Goal: Task Accomplishment & Management: Complete application form

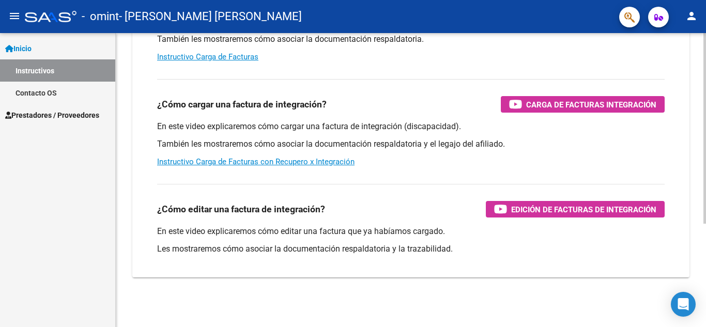
scroll to position [73, 0]
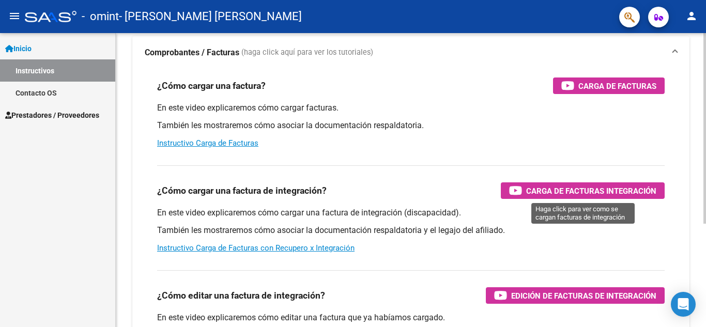
click at [558, 191] on span "Carga de Facturas Integración" at bounding box center [591, 190] width 130 height 13
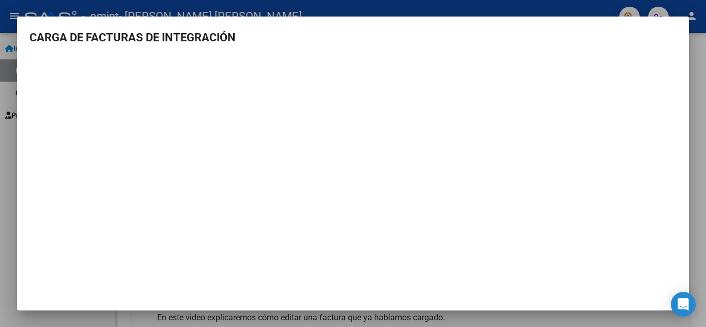
click at [2, 7] on div at bounding box center [353, 163] width 706 height 327
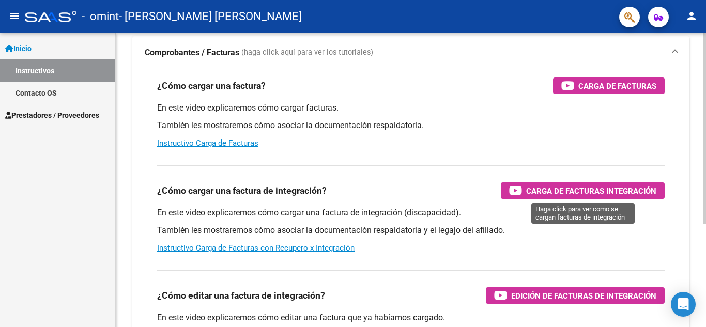
click at [541, 187] on span "Carga de Facturas Integración" at bounding box center [591, 190] width 130 height 13
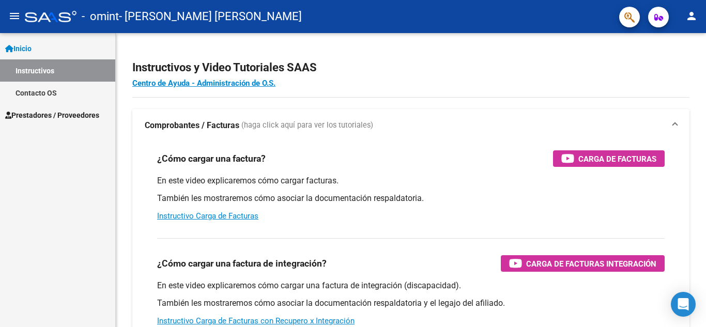
click at [63, 113] on span "Prestadores / Proveedores" at bounding box center [52, 115] width 94 height 11
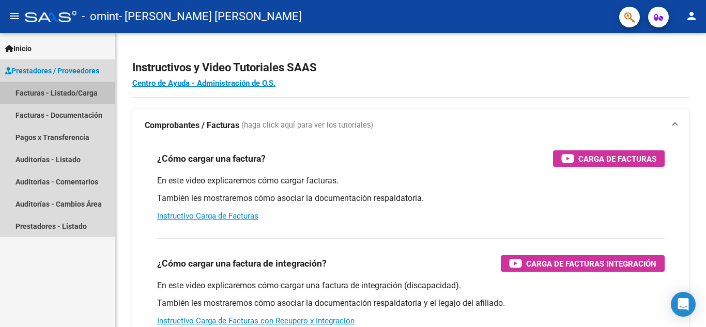
click at [63, 94] on link "Facturas - Listado/Carga" at bounding box center [57, 93] width 115 height 22
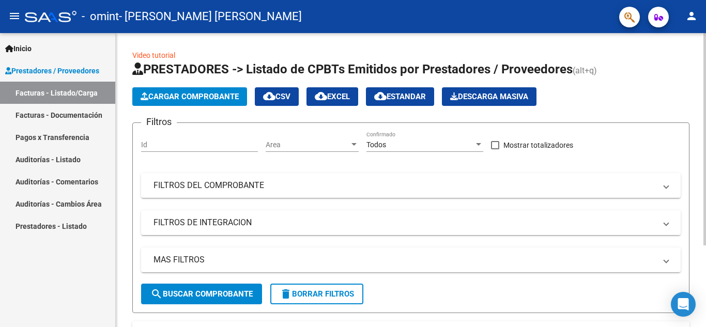
click at [193, 90] on button "Cargar Comprobante" at bounding box center [189, 96] width 115 height 19
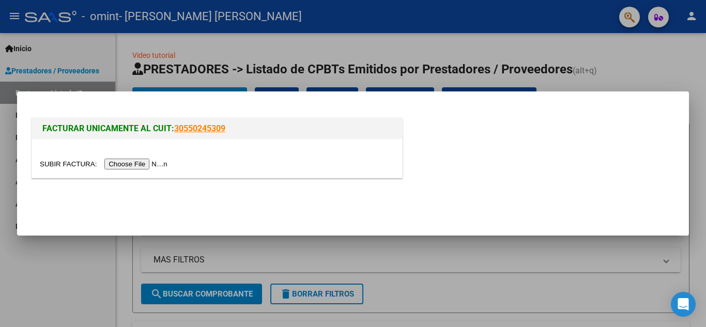
click at [131, 162] on input "file" at bounding box center [105, 164] width 131 height 11
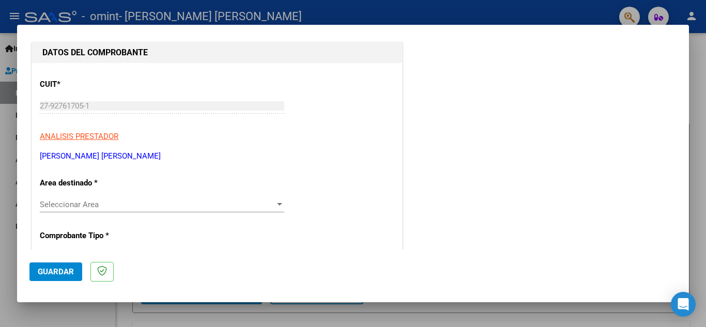
scroll to position [120, 0]
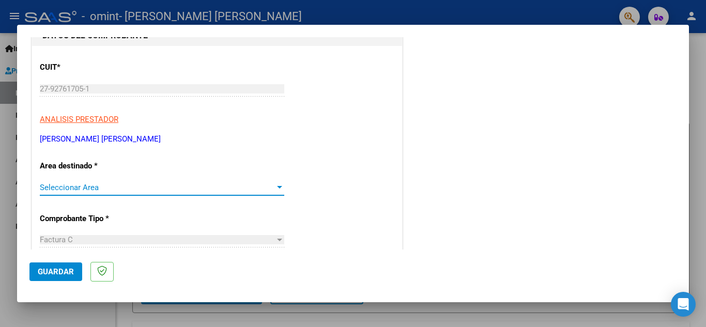
click at [136, 188] on span "Seleccionar Area" at bounding box center [157, 187] width 235 height 9
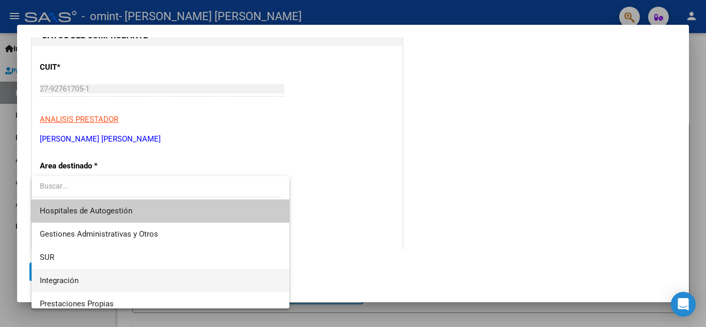
click at [150, 277] on span "Integración" at bounding box center [160, 280] width 241 height 23
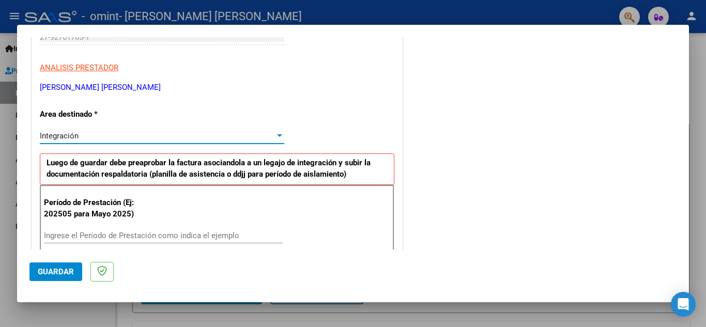
scroll to position [207, 0]
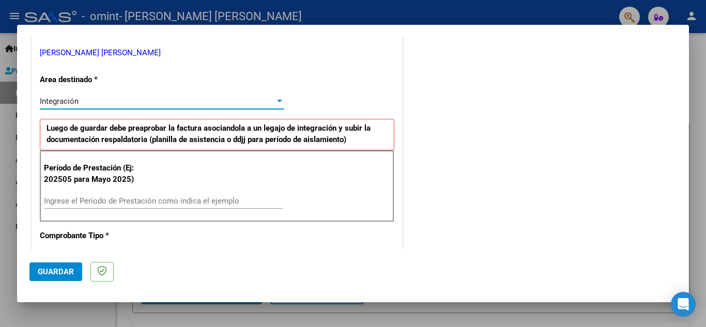
click at [135, 203] on input "Ingrese el Período de Prestación como indica el ejemplo" at bounding box center [163, 200] width 239 height 9
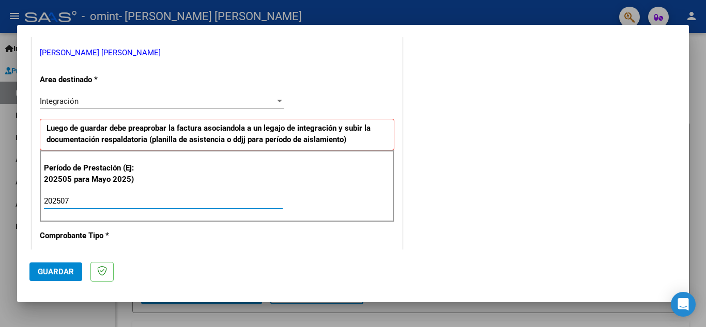
scroll to position [310, 0]
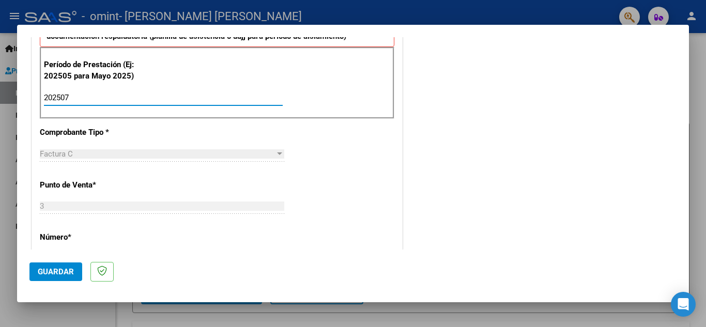
type input "202507"
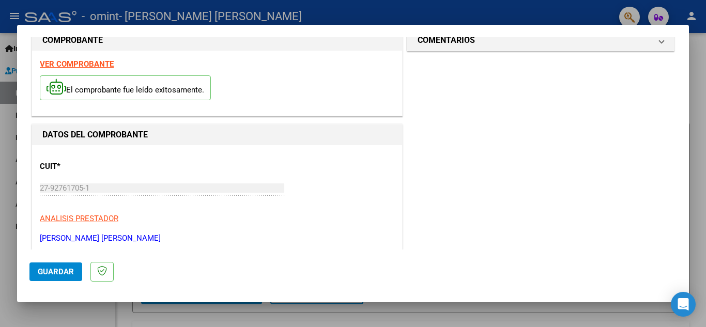
scroll to position [0, 0]
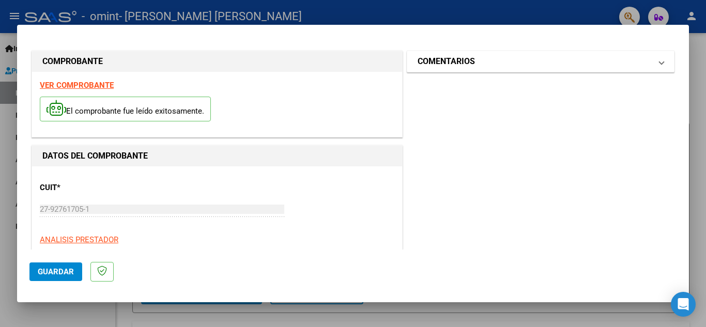
click at [577, 59] on mat-panel-title "COMENTARIOS" at bounding box center [534, 61] width 234 height 12
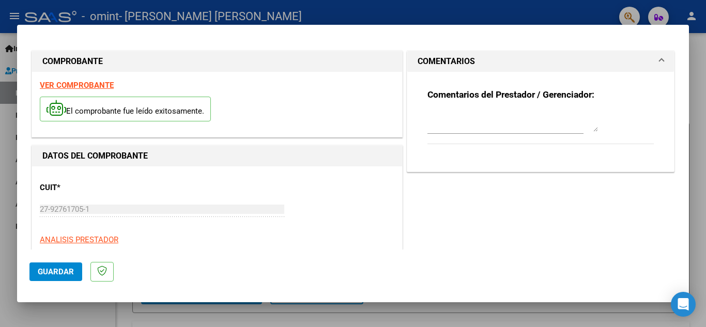
click at [577, 59] on mat-panel-title "COMENTARIOS" at bounding box center [534, 61] width 234 height 12
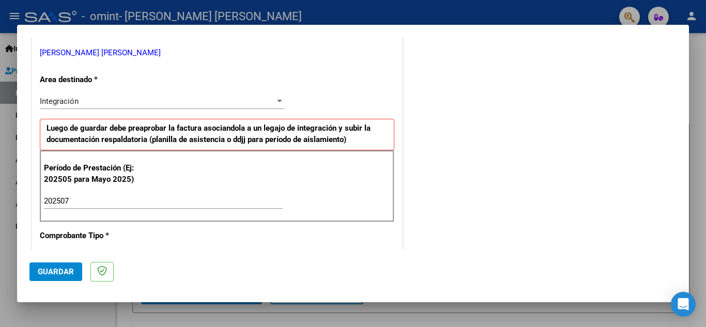
scroll to position [275, 0]
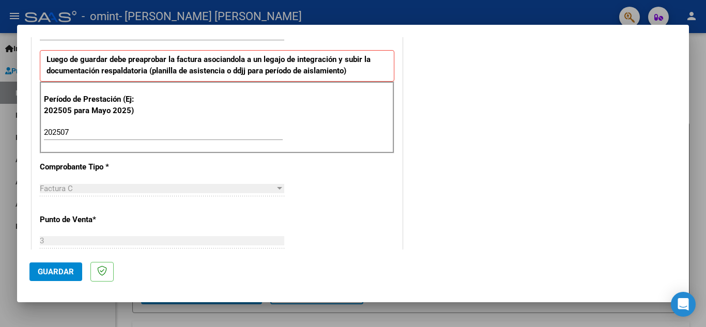
click at [113, 190] on div "Factura C" at bounding box center [157, 188] width 235 height 9
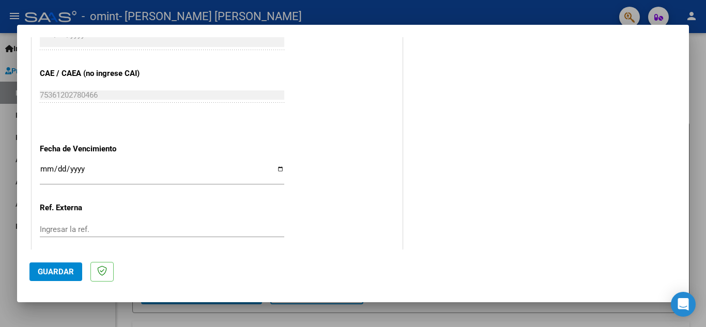
scroll to position [585, 0]
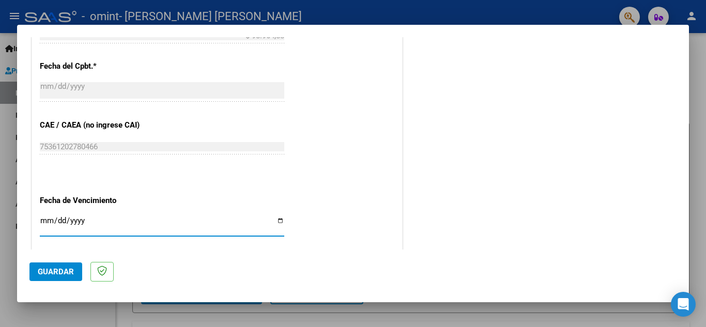
click at [205, 223] on input "Ingresar la fecha" at bounding box center [162, 224] width 244 height 17
click at [277, 220] on input "Ingresar la fecha" at bounding box center [162, 224] width 244 height 17
click at [281, 221] on input "Ingresar la fecha" at bounding box center [162, 224] width 244 height 17
type input "[DATE]"
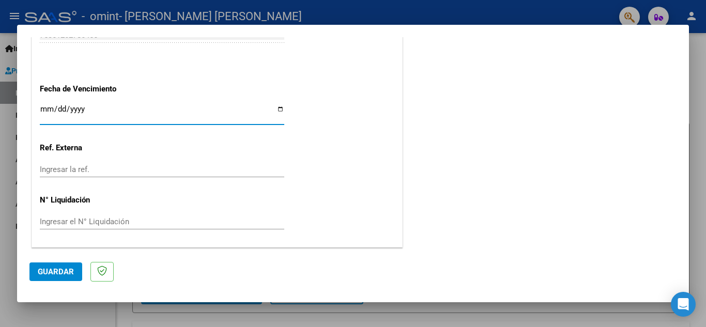
scroll to position [645, 0]
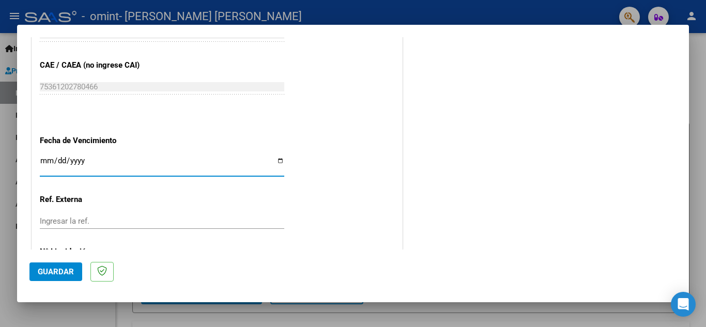
click at [173, 222] on input "Ingresar la ref." at bounding box center [162, 220] width 244 height 9
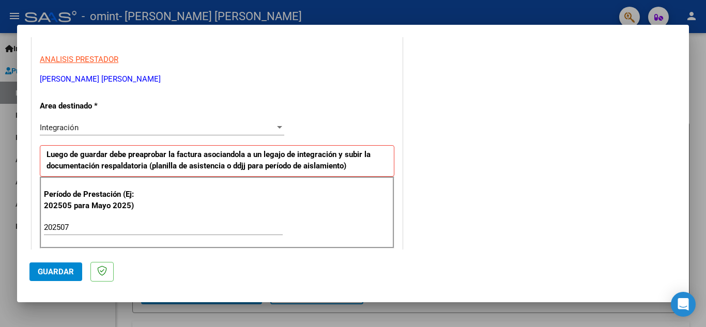
scroll to position [146, 0]
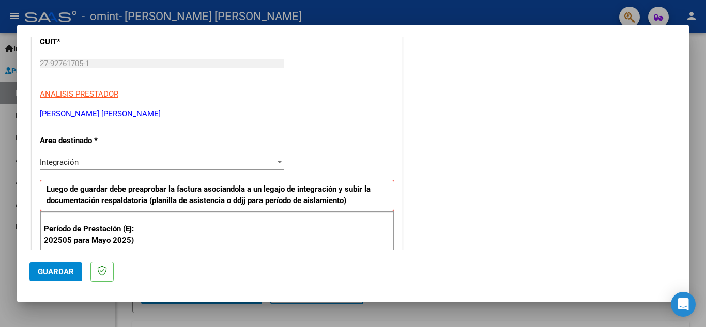
click at [57, 262] on button "Guardar" at bounding box center [55, 271] width 53 height 19
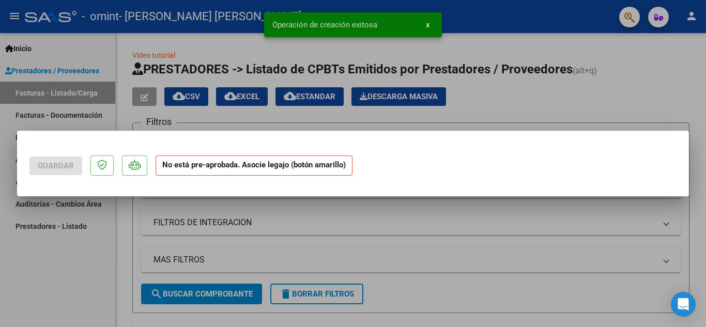
scroll to position [0, 0]
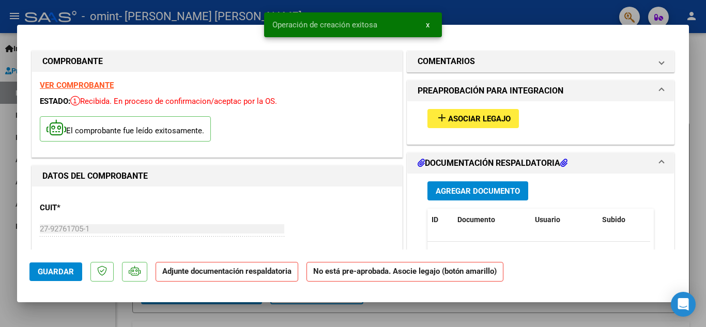
click at [469, 116] on span "Asociar Legajo" at bounding box center [479, 118] width 63 height 9
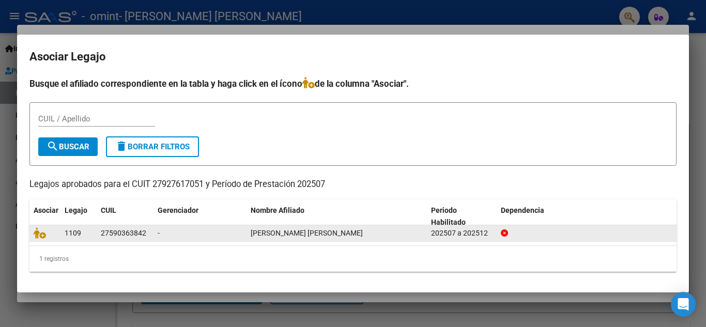
click at [296, 233] on span "[PERSON_NAME] [PERSON_NAME]" at bounding box center [307, 233] width 112 height 8
click at [40, 231] on icon at bounding box center [40, 232] width 12 height 11
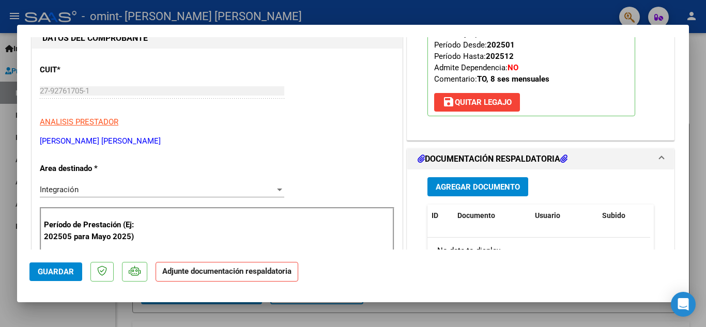
scroll to position [207, 0]
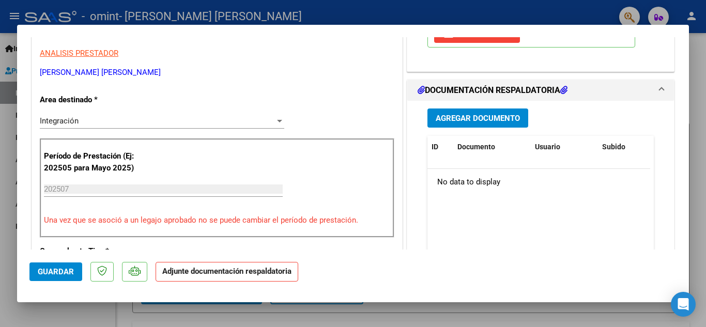
click at [477, 117] on span "Agregar Documento" at bounding box center [478, 118] width 84 height 9
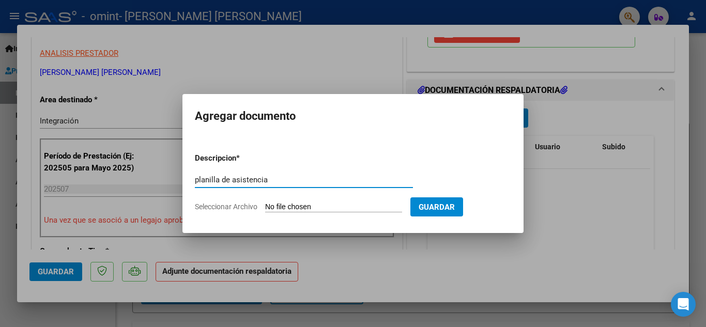
type input "planilla de asistencia"
click at [322, 204] on input "Seleccionar Archivo" at bounding box center [333, 208] width 137 height 10
type input "C:\fakepath\pl 07 [PERSON_NAME] to.pdf"
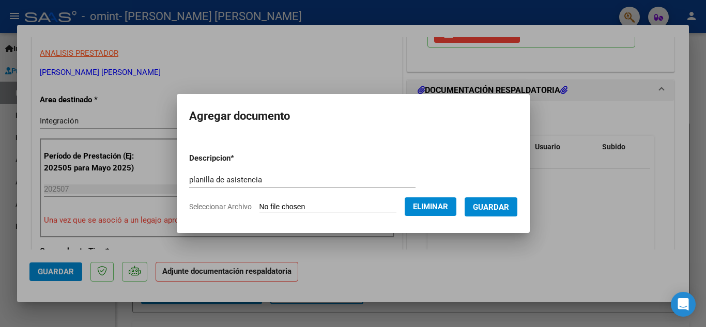
click at [499, 206] on span "Guardar" at bounding box center [491, 207] width 36 height 9
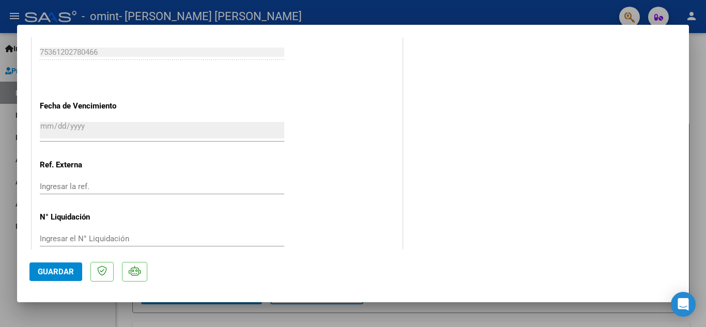
scroll to position [661, 0]
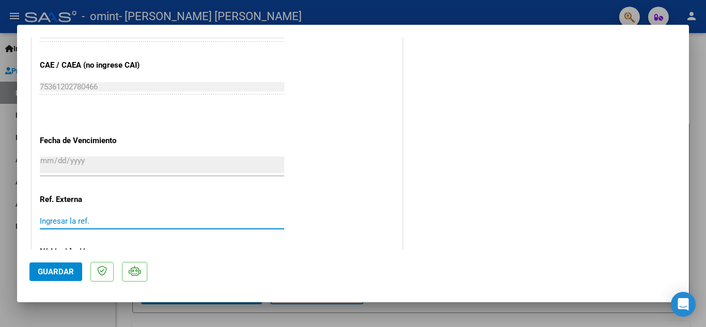
click at [105, 220] on input "Ingresar la ref." at bounding box center [162, 220] width 244 height 9
click at [80, 219] on input "Ingresar la ref." at bounding box center [162, 220] width 244 height 9
click at [71, 219] on input "Ingresar la ref." at bounding box center [162, 220] width 244 height 9
click at [91, 219] on input "Ingresar la ref." at bounding box center [162, 220] width 244 height 9
type input "3"
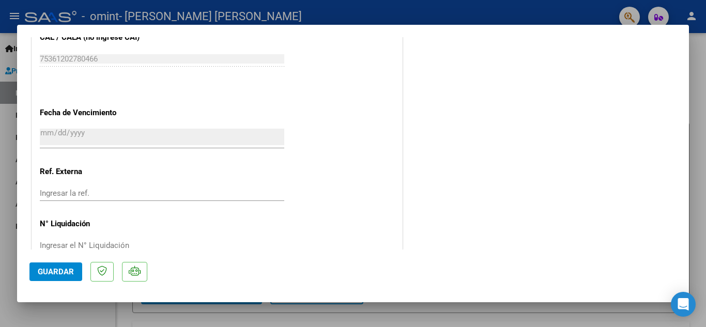
scroll to position [712, 0]
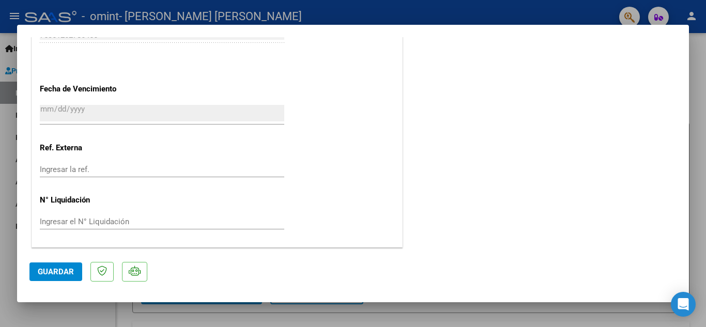
click at [110, 224] on input "Ingresar el N° Liquidación" at bounding box center [162, 221] width 244 height 9
click at [55, 273] on span "Guardar" at bounding box center [56, 271] width 36 height 9
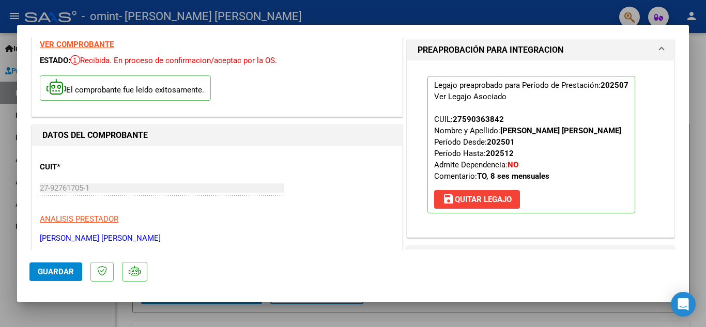
scroll to position [0, 0]
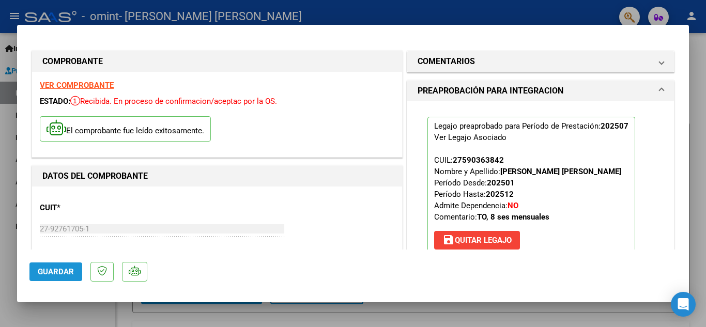
click at [56, 273] on span "Guardar" at bounding box center [56, 271] width 36 height 9
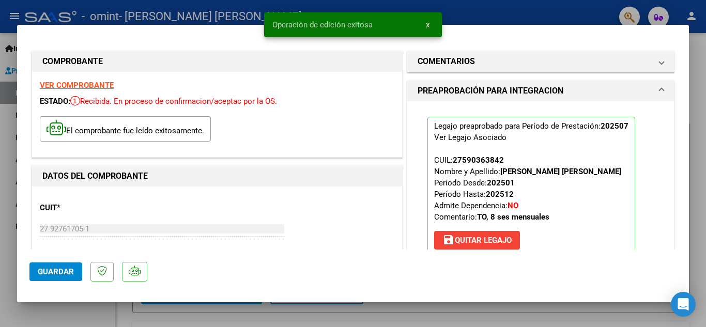
click at [69, 10] on div at bounding box center [353, 163] width 706 height 327
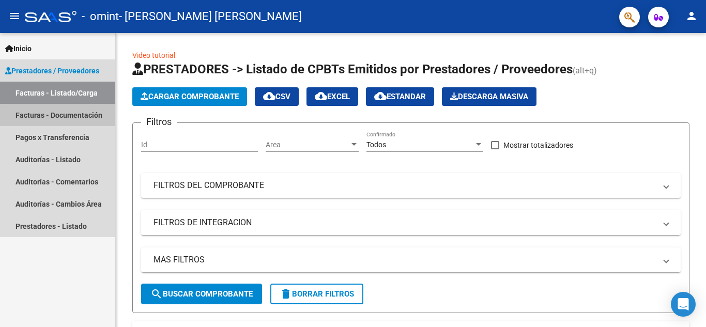
click at [66, 116] on link "Facturas - Documentación" at bounding box center [57, 115] width 115 height 22
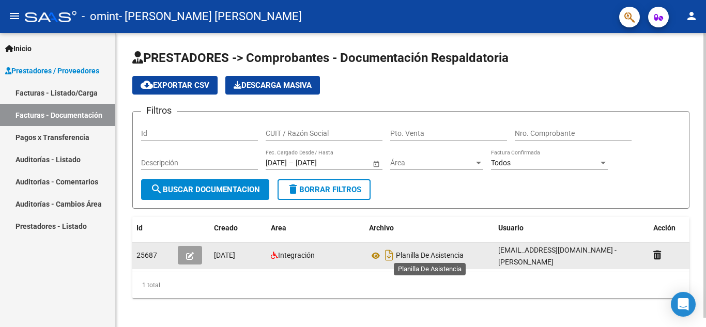
click at [405, 252] on span "Planilla De Asistencia" at bounding box center [430, 256] width 68 height 8
click at [376, 254] on icon at bounding box center [375, 256] width 13 height 12
click at [391, 254] on icon "Descargar documento" at bounding box center [388, 255] width 13 height 17
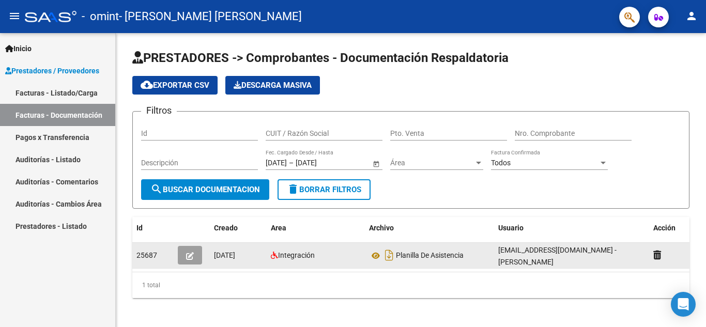
click at [274, 252] on icon at bounding box center [274, 255] width 7 height 7
click at [295, 255] on span "Integración" at bounding box center [296, 255] width 37 height 8
click at [234, 252] on span "[DATE]" at bounding box center [224, 255] width 21 height 8
click at [187, 252] on icon "button" at bounding box center [190, 256] width 8 height 8
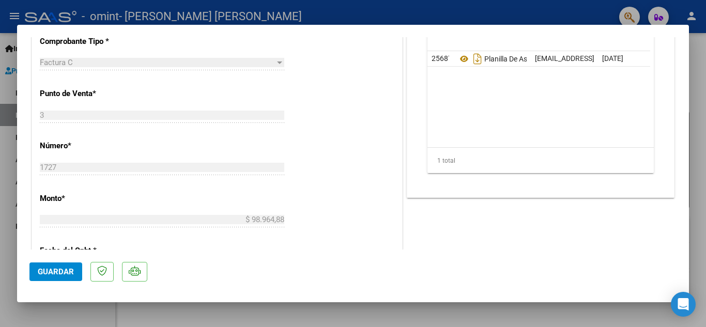
scroll to position [448, 0]
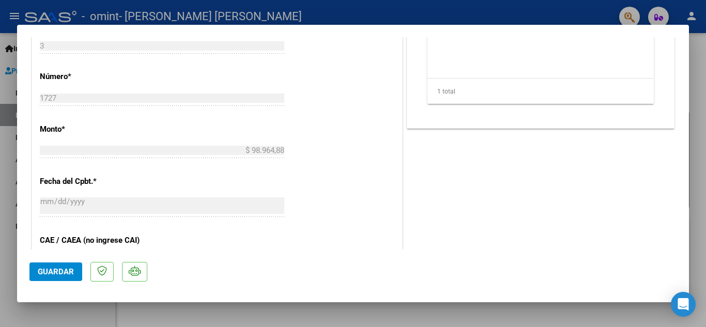
click at [337, 10] on div at bounding box center [353, 163] width 706 height 327
type input "$ 0,00"
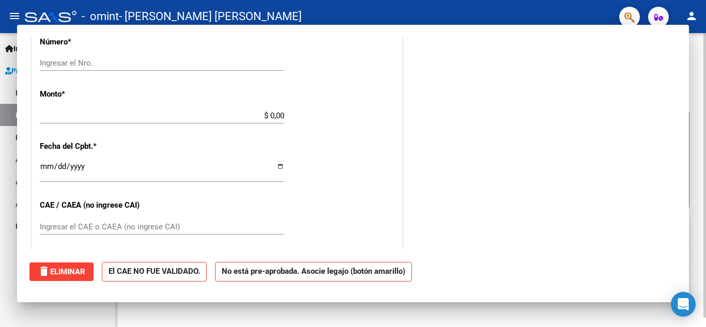
scroll to position [0, 0]
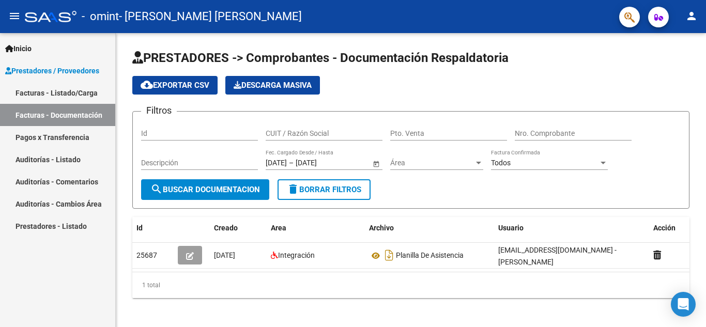
click at [72, 93] on link "Facturas - Listado/Carga" at bounding box center [57, 93] width 115 height 22
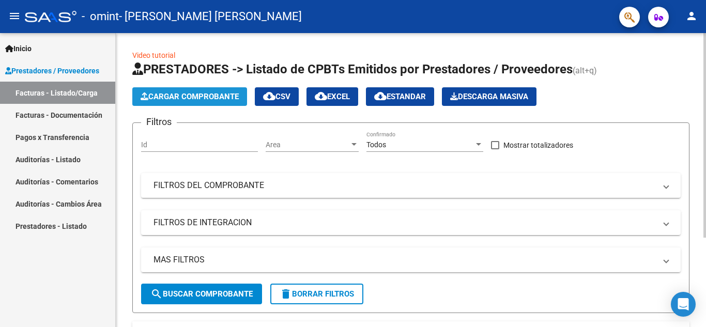
click at [196, 97] on span "Cargar Comprobante" at bounding box center [190, 96] width 98 height 9
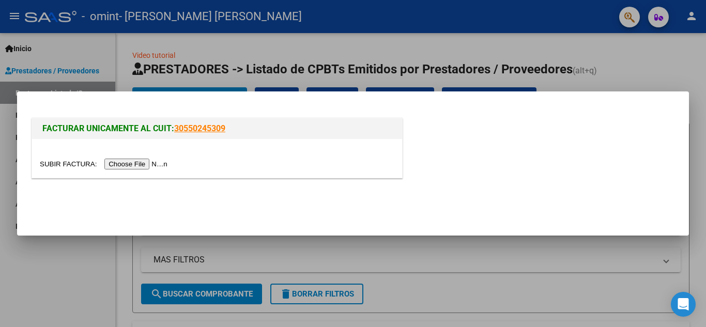
click at [148, 163] on input "file" at bounding box center [105, 164] width 131 height 11
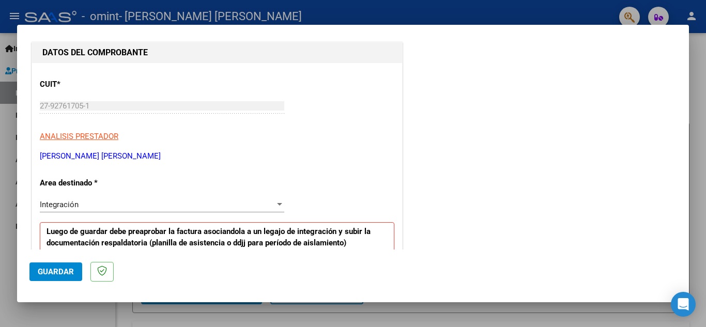
scroll to position [138, 0]
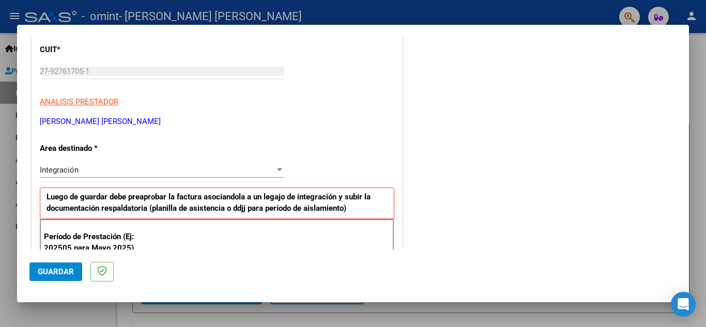
click at [232, 168] on div "Integración" at bounding box center [157, 169] width 235 height 9
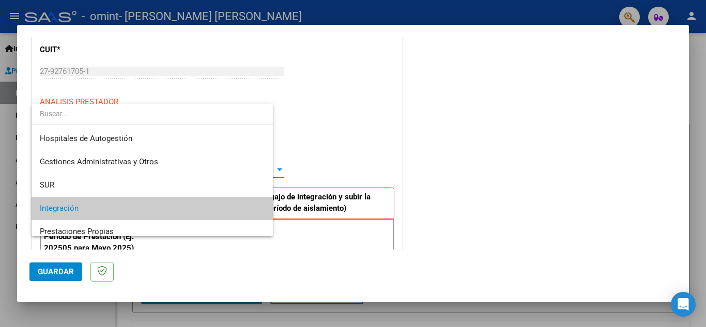
scroll to position [39, 0]
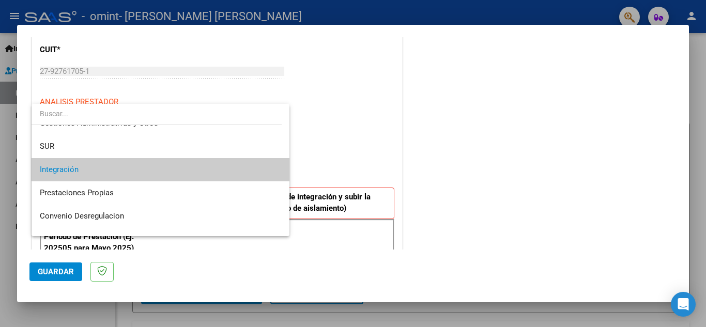
click at [128, 167] on span "Integración" at bounding box center [160, 169] width 241 height 23
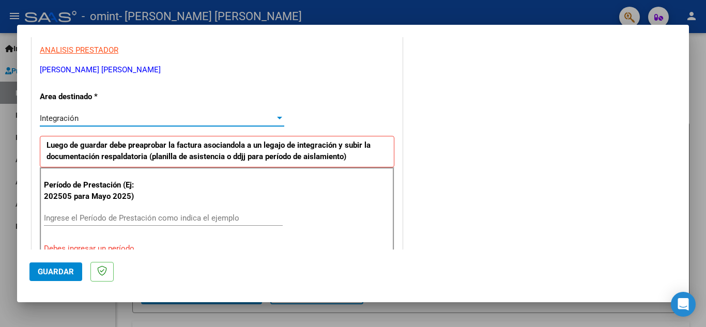
scroll to position [275, 0]
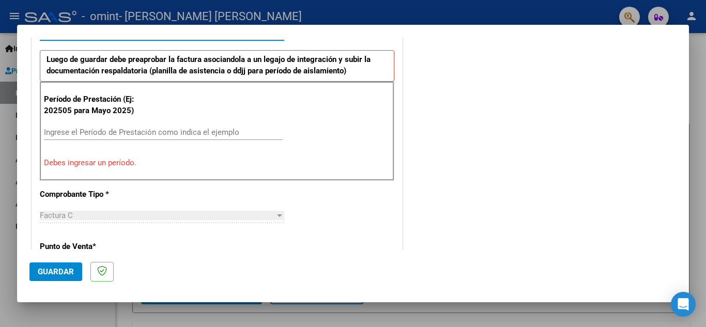
click at [202, 135] on input "Ingrese el Período de Prestación como indica el ejemplo" at bounding box center [163, 132] width 239 height 9
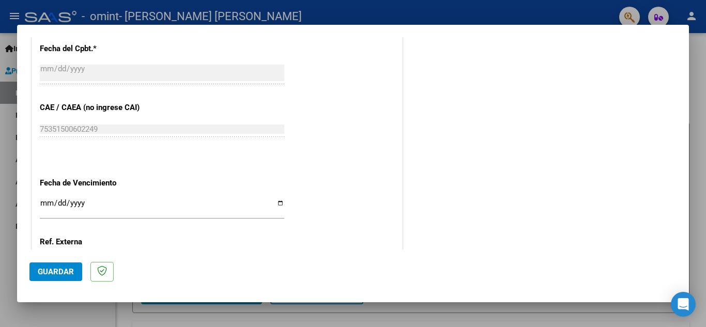
scroll to position [620, 0]
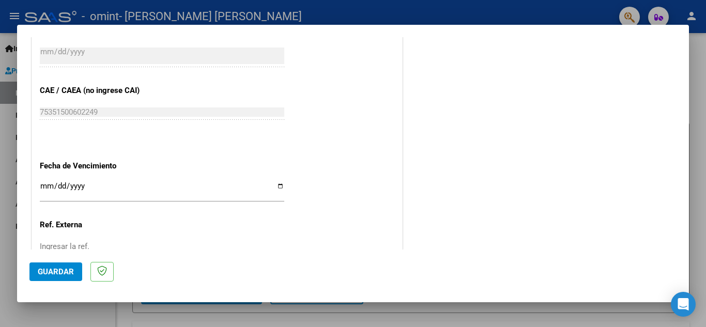
type input "202508"
click at [278, 186] on input "Ingresar la fecha" at bounding box center [162, 190] width 244 height 17
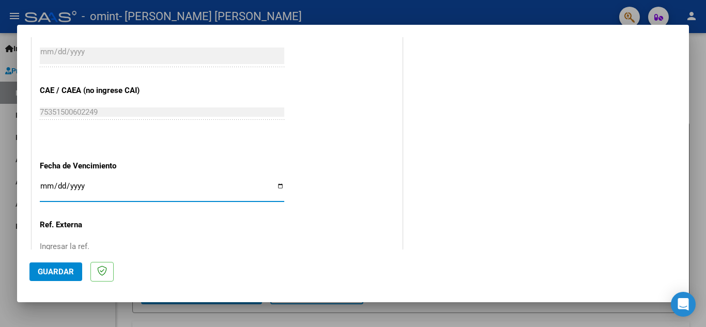
click at [276, 185] on input "Ingresar la fecha" at bounding box center [162, 190] width 244 height 17
type input "[DATE]"
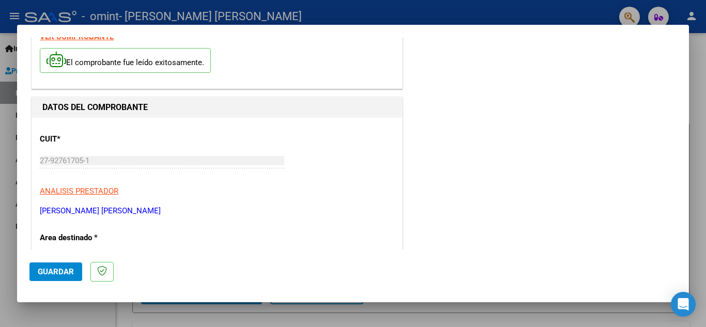
scroll to position [0, 0]
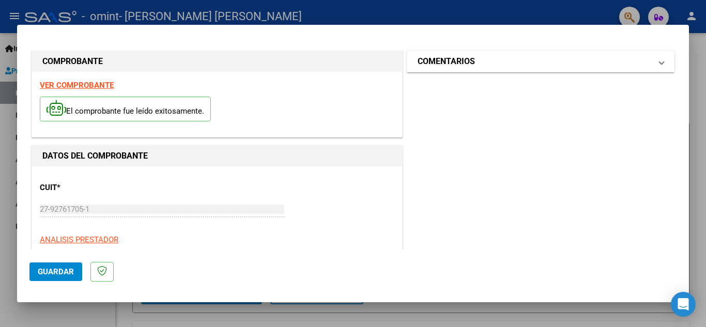
click at [475, 57] on mat-panel-title "COMENTARIOS" at bounding box center [534, 61] width 234 height 12
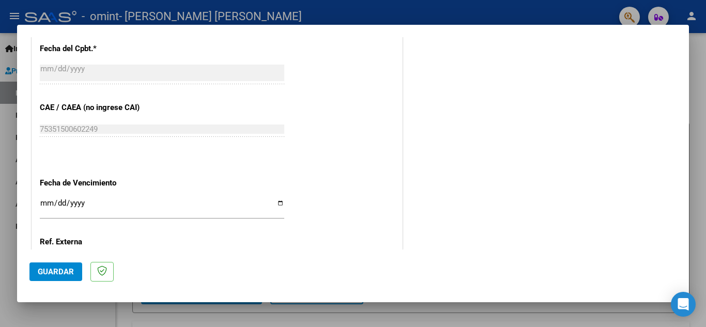
scroll to position [697, 0]
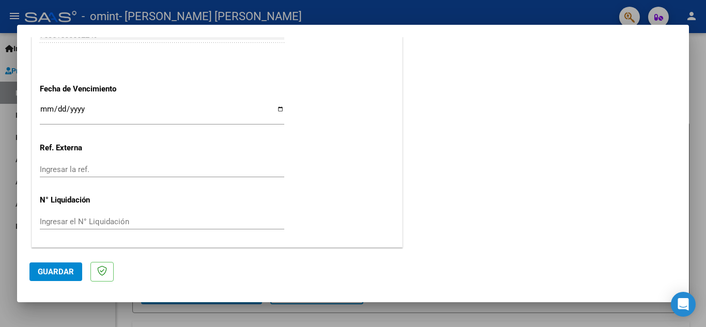
click at [55, 266] on button "Guardar" at bounding box center [55, 271] width 53 height 19
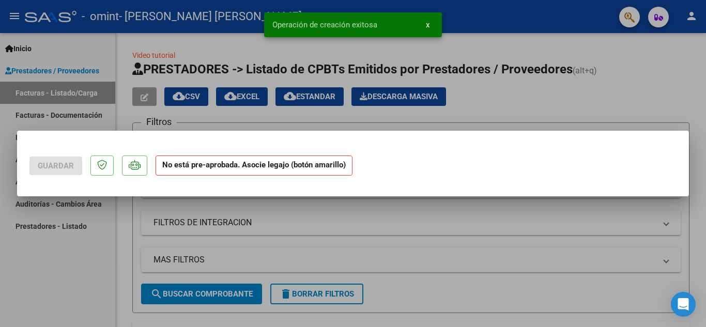
scroll to position [0, 0]
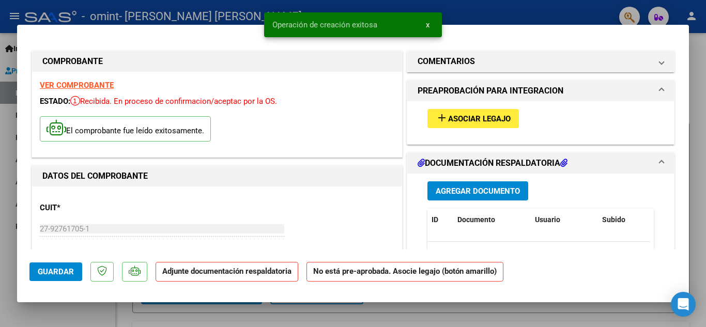
click at [487, 119] on span "Asociar Legajo" at bounding box center [479, 118] width 63 height 9
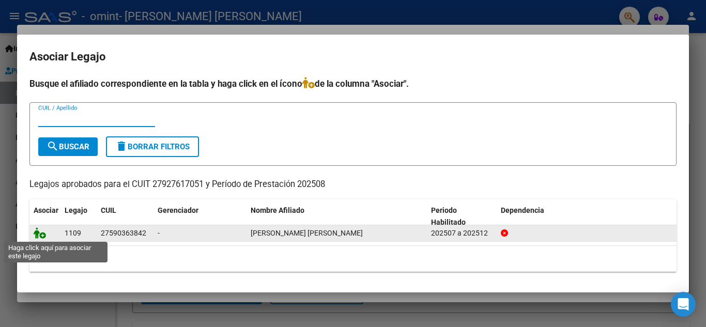
click at [39, 232] on icon at bounding box center [40, 232] width 12 height 11
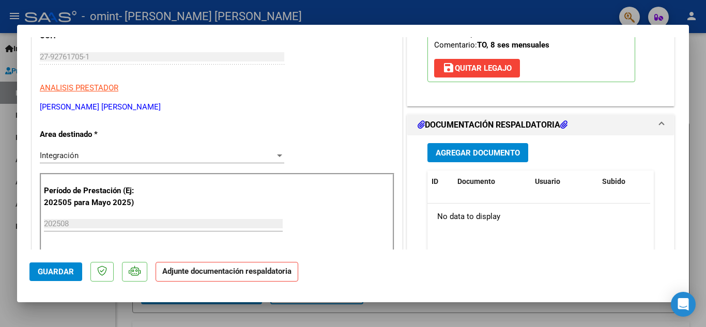
scroll to position [258, 0]
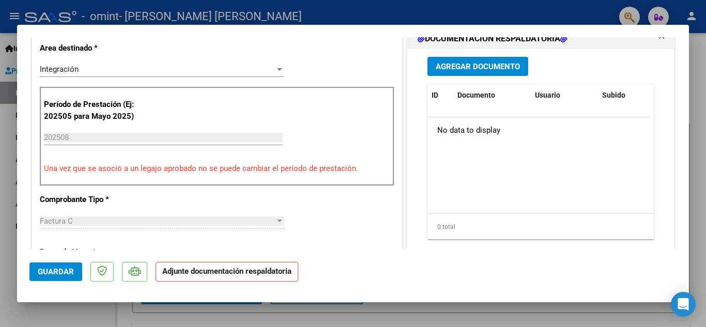
click at [493, 67] on span "Agregar Documento" at bounding box center [478, 66] width 84 height 9
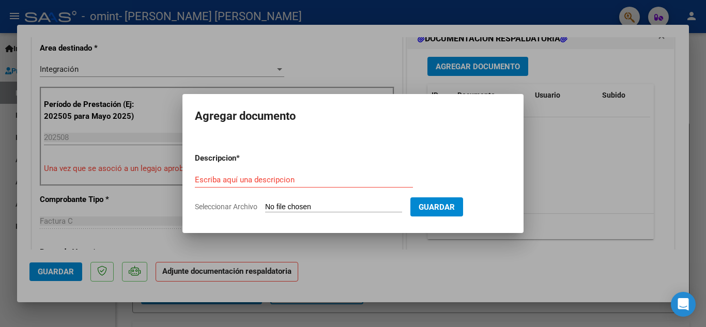
click at [294, 184] on div "Escriba aquí una descripcion" at bounding box center [304, 179] width 218 height 15
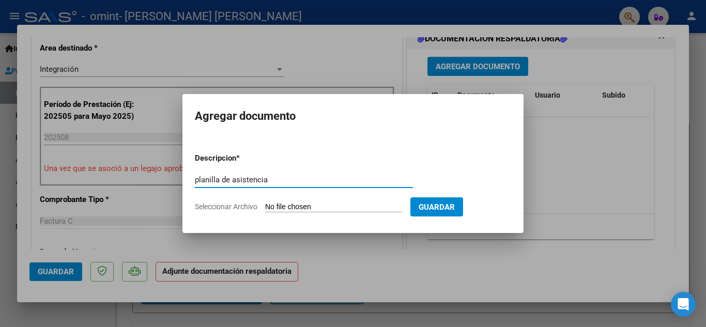
type input "planilla de asistencia"
click at [230, 207] on span "Seleccionar Archivo" at bounding box center [226, 207] width 63 height 8
click at [265, 207] on input "Seleccionar Archivo" at bounding box center [333, 208] width 137 height 10
type input "C:\fakepath\pl 08 [PERSON_NAME] to.pdf"
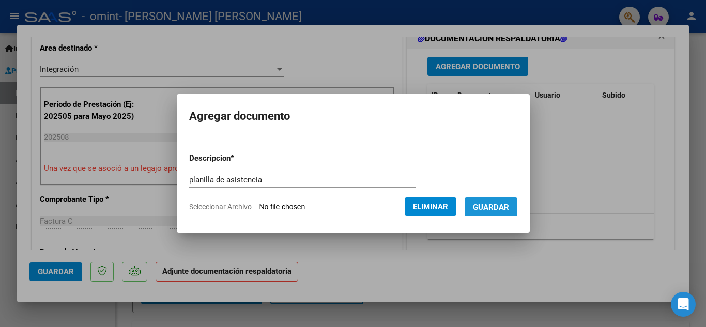
click at [508, 205] on span "Guardar" at bounding box center [491, 207] width 36 height 9
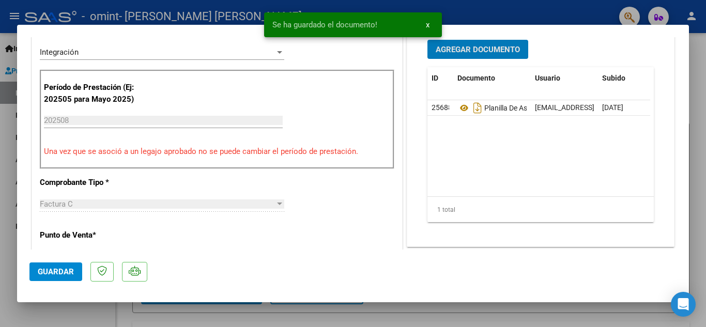
scroll to position [327, 0]
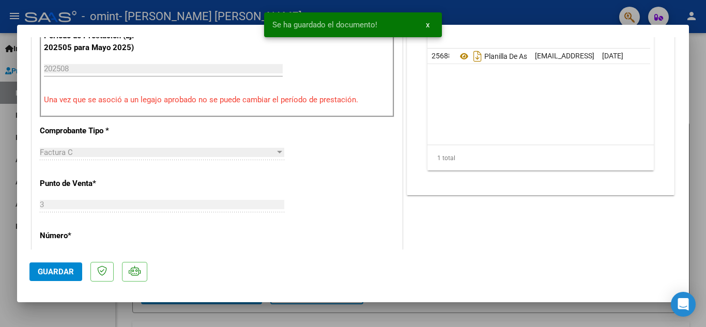
click at [60, 270] on span "Guardar" at bounding box center [56, 271] width 36 height 9
click at [130, 13] on div at bounding box center [353, 163] width 706 height 327
type input "$ 0,00"
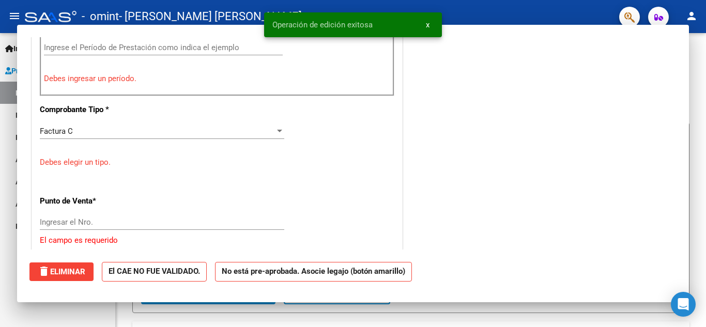
scroll to position [0, 0]
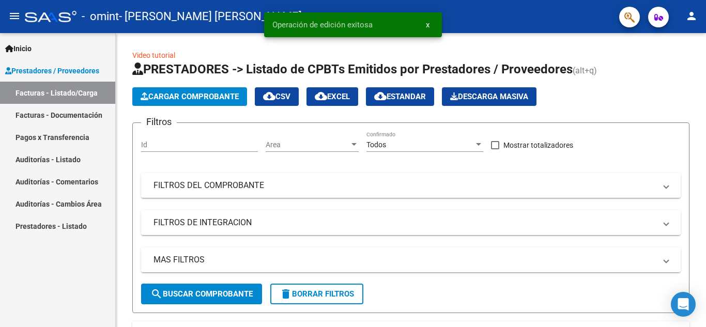
click at [95, 111] on link "Facturas - Documentación" at bounding box center [57, 115] width 115 height 22
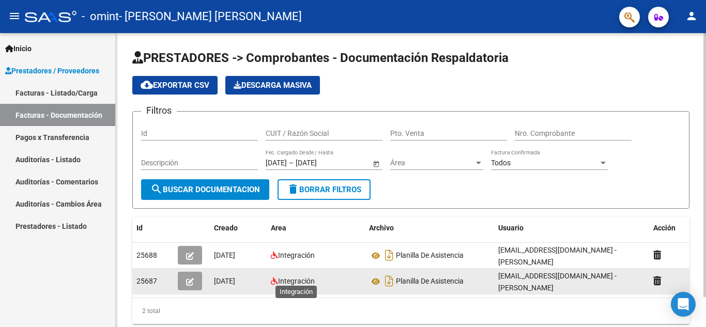
scroll to position [33, 0]
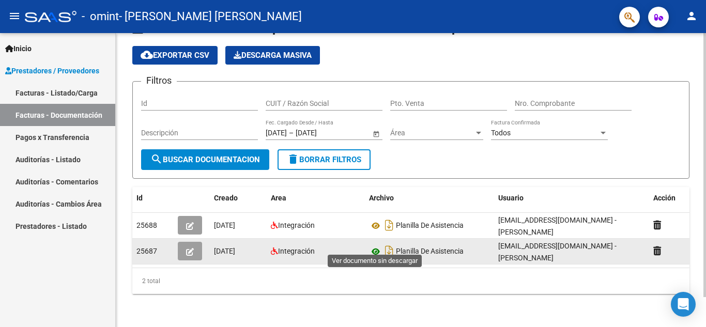
click at [379, 245] on icon at bounding box center [375, 251] width 13 height 12
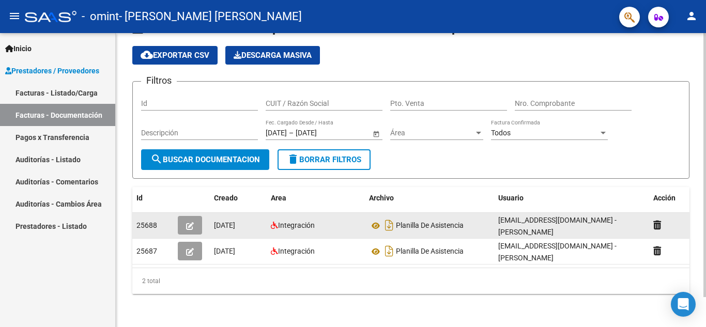
click at [190, 222] on icon "button" at bounding box center [190, 226] width 8 height 8
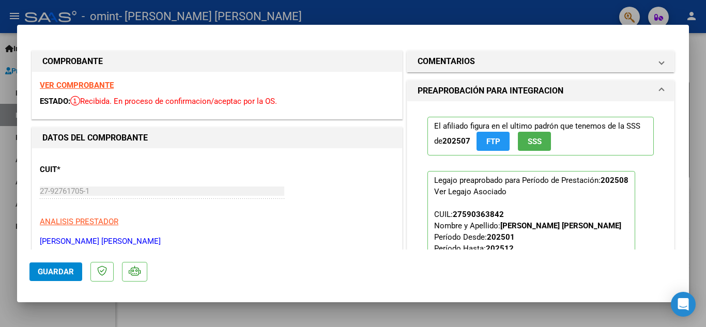
scroll to position [138, 0]
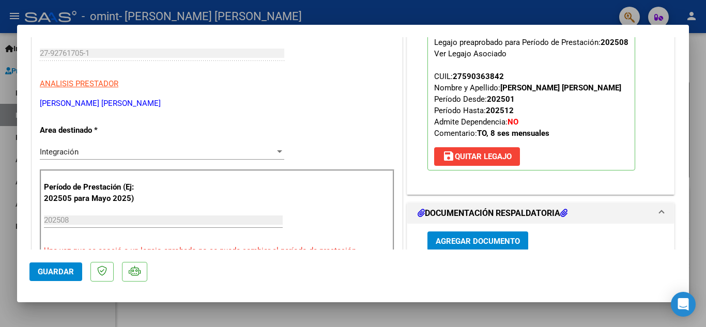
click at [386, 11] on div at bounding box center [353, 163] width 706 height 327
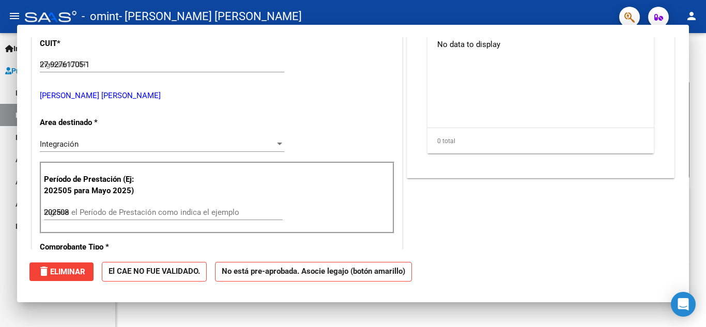
type input "$ 0,00"
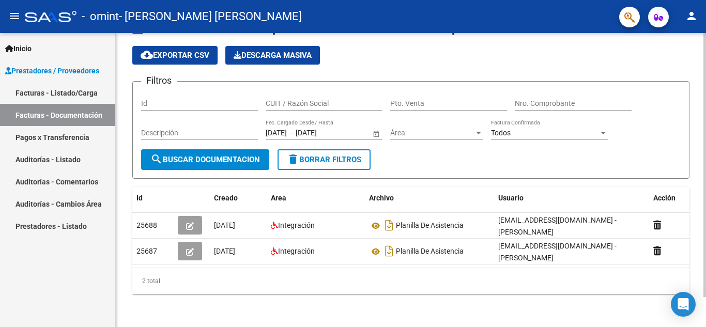
scroll to position [33, 0]
